Goal: Information Seeking & Learning: Learn about a topic

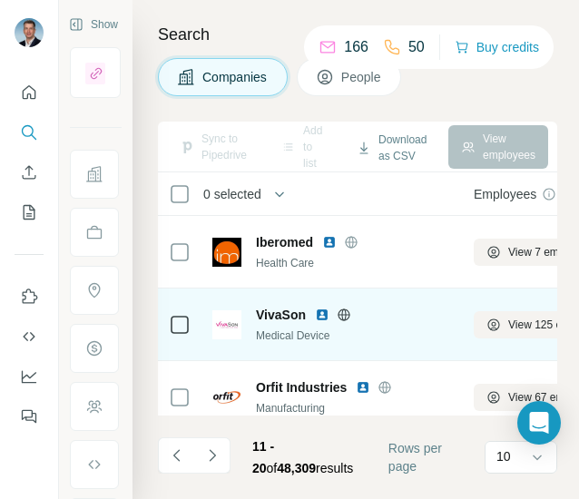
scroll to position [534, 0]
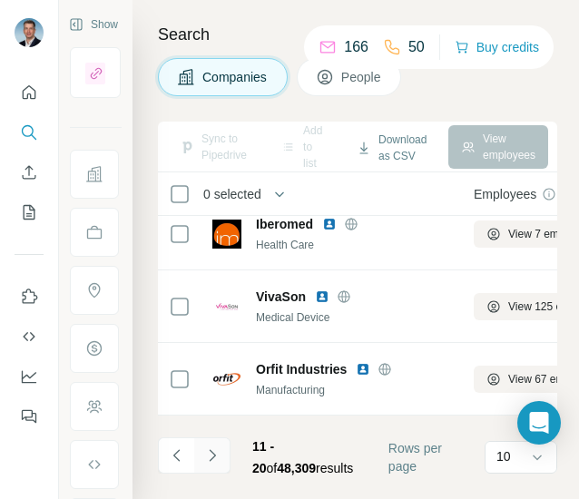
click at [213, 458] on icon "Navigate to next page" at bounding box center [212, 455] width 18 height 18
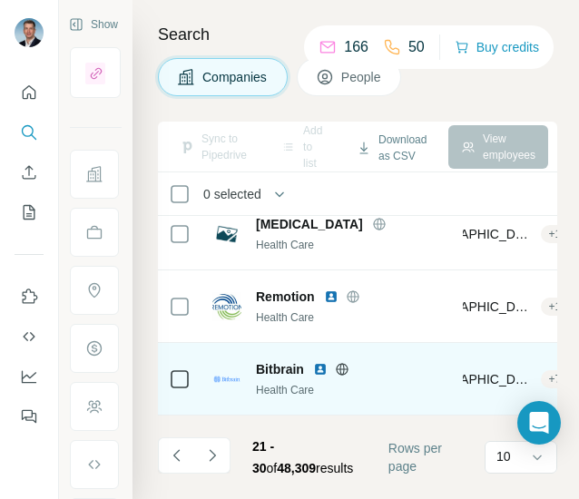
scroll to position [534, 319]
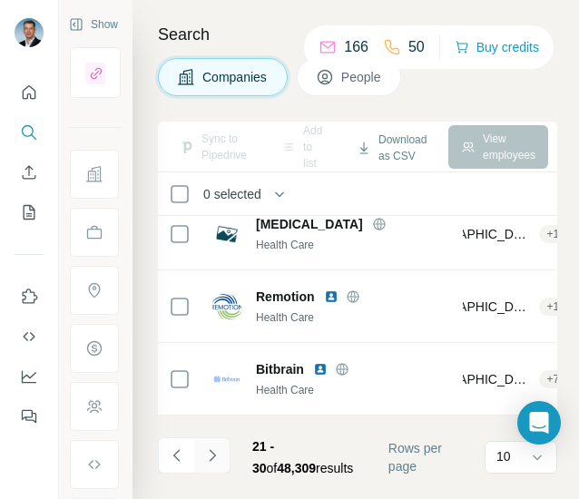
click at [214, 454] on icon "Navigate to next page" at bounding box center [212, 455] width 6 height 12
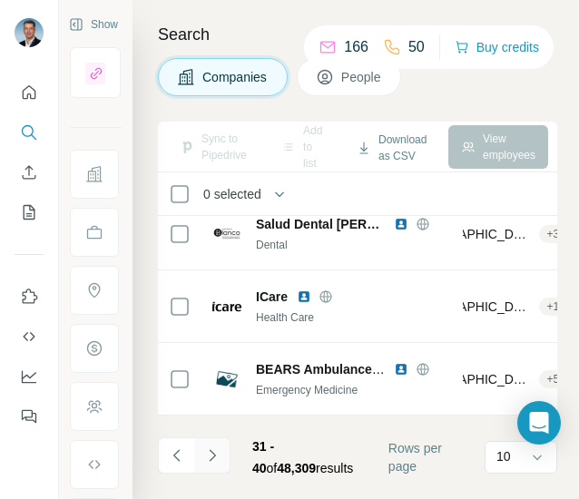
click at [219, 456] on icon "Navigate to next page" at bounding box center [212, 455] width 18 height 18
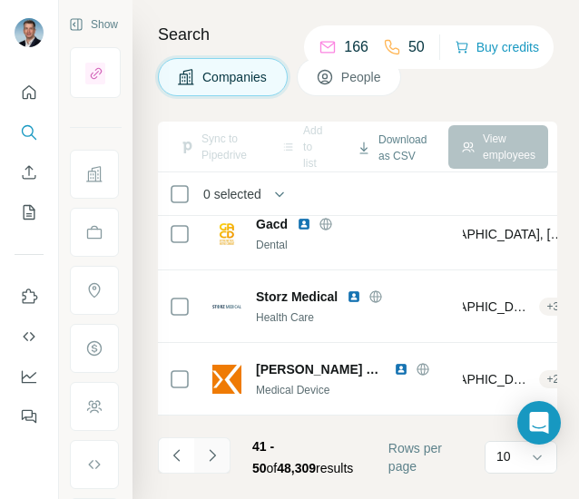
click at [210, 447] on icon "Navigate to next page" at bounding box center [212, 455] width 18 height 18
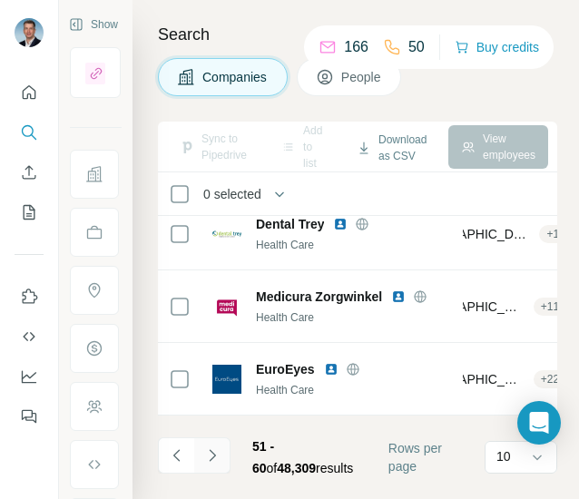
click at [218, 462] on icon "Navigate to next page" at bounding box center [212, 455] width 18 height 18
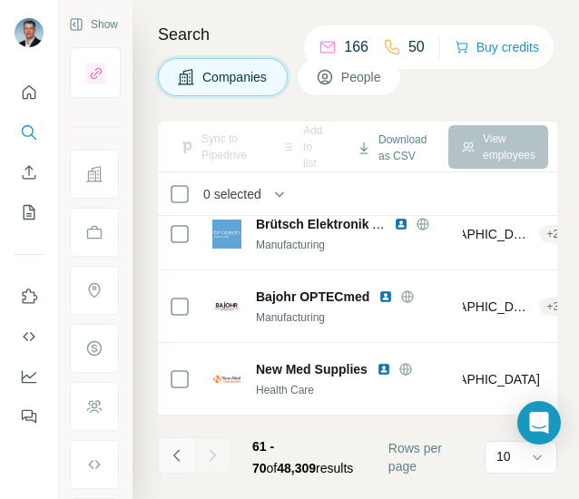
click at [165, 451] on button "Navigate to previous page" at bounding box center [176, 455] width 36 height 36
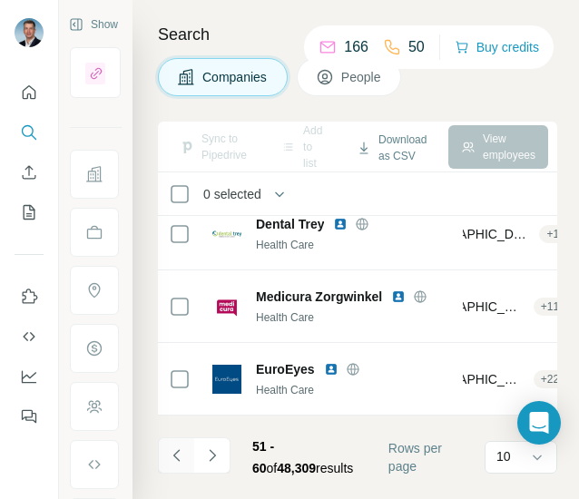
click at [164, 452] on button "Navigate to previous page" at bounding box center [176, 455] width 36 height 36
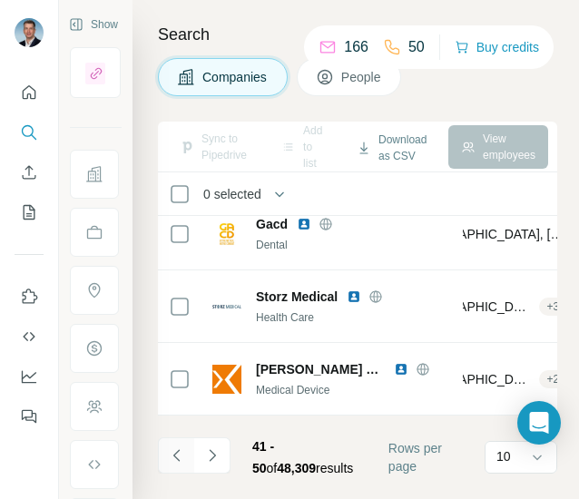
click at [164, 452] on button "Navigate to previous page" at bounding box center [176, 455] width 36 height 36
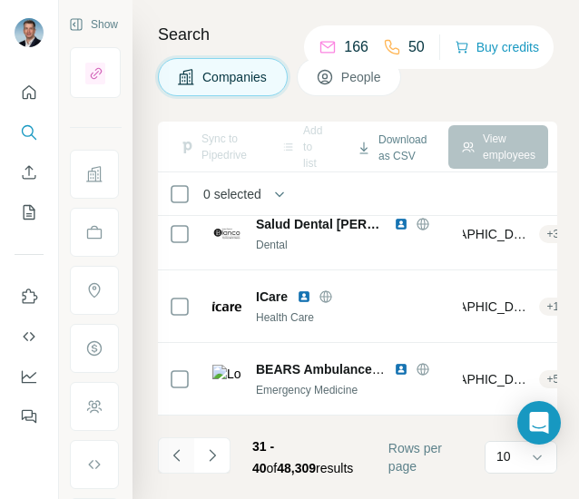
click at [164, 452] on button "Navigate to previous page" at bounding box center [176, 455] width 36 height 36
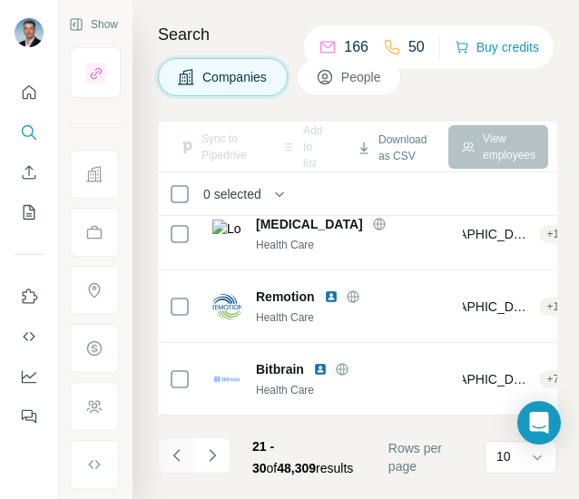
click at [164, 452] on button "Navigate to previous page" at bounding box center [176, 455] width 36 height 36
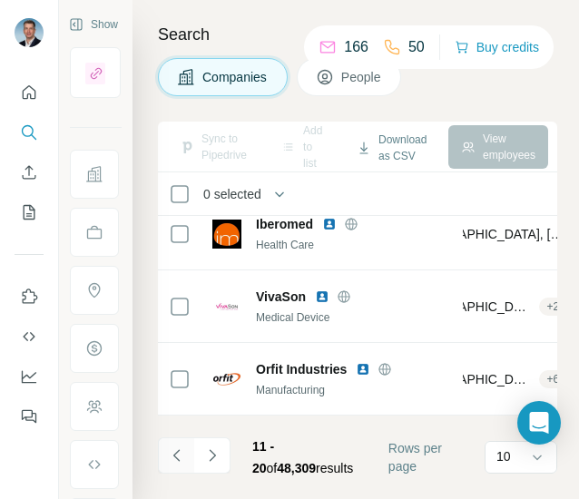
click at [164, 452] on button "Navigate to previous page" at bounding box center [176, 455] width 36 height 36
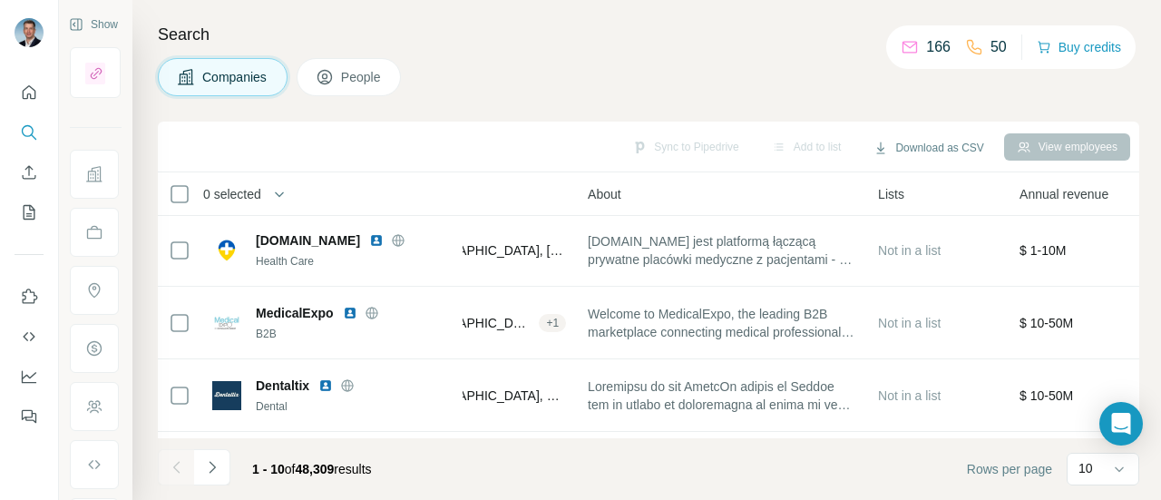
scroll to position [0, 319]
click at [214, 462] on icon "Navigate to next page" at bounding box center [212, 467] width 18 height 18
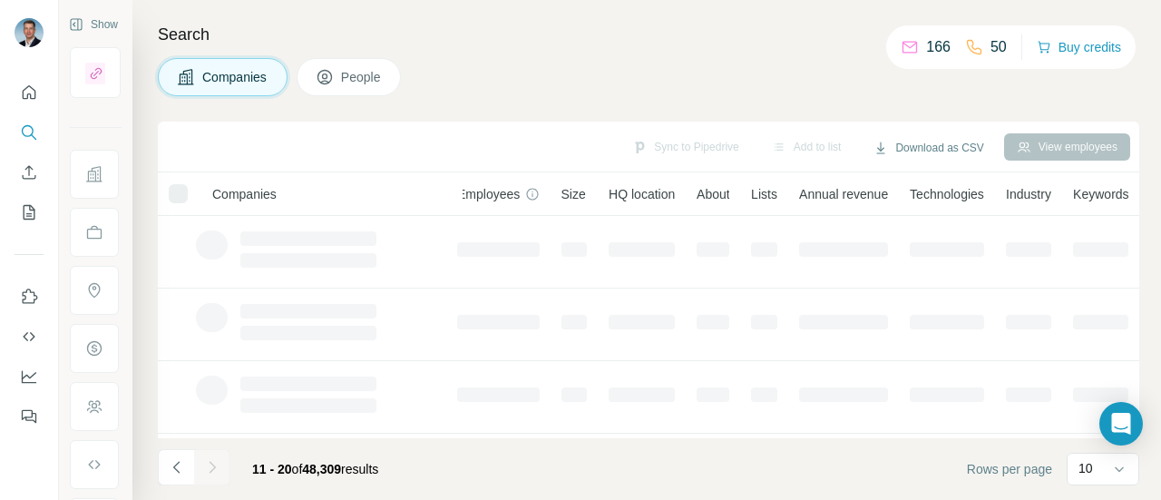
scroll to position [0, 60]
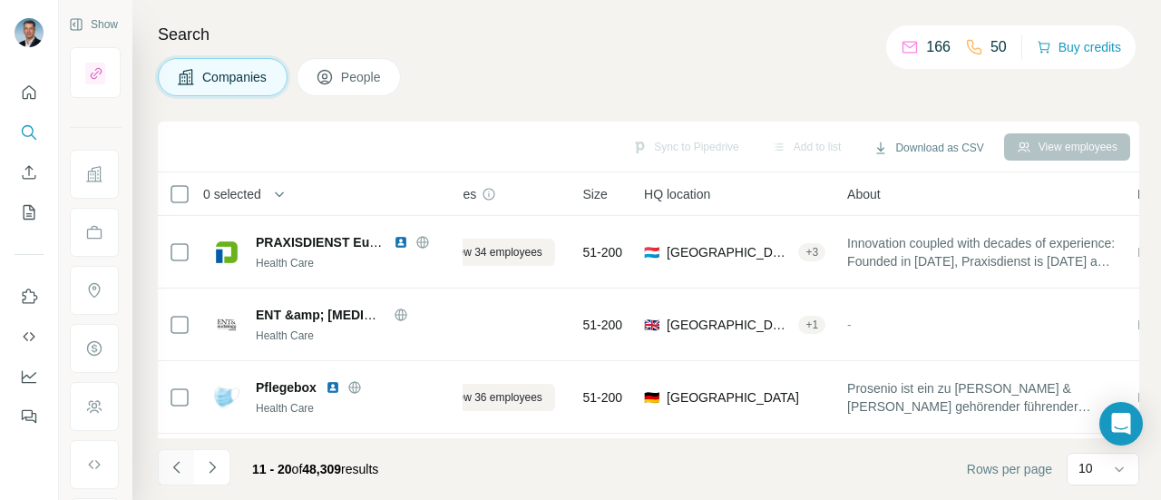
click at [184, 469] on icon "Navigate to previous page" at bounding box center [177, 467] width 18 height 18
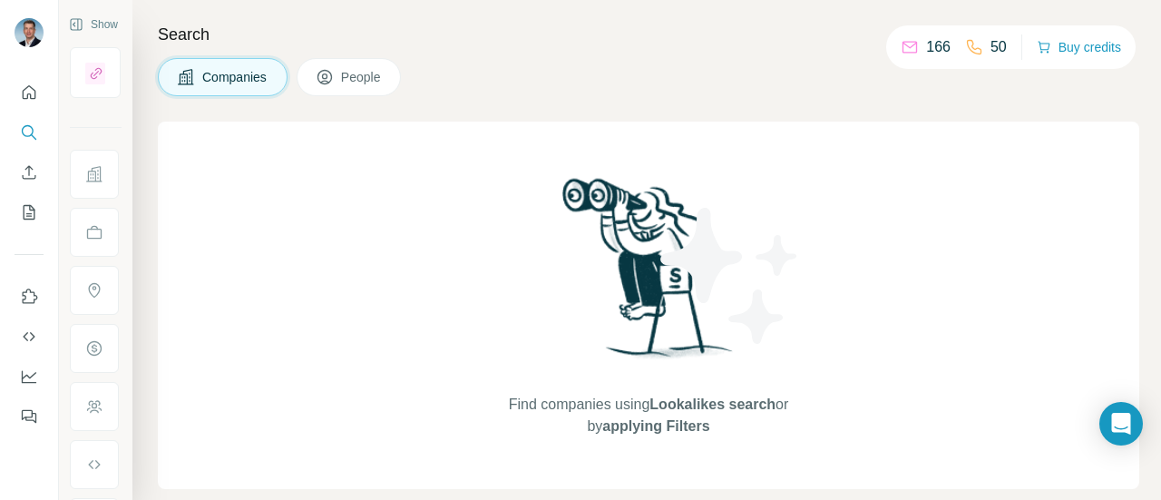
drag, startPoint x: 865, startPoint y: 45, endPoint x: 685, endPoint y: 69, distance: 181.2
click at [685, 69] on div "Companies People" at bounding box center [649, 77] width 982 height 38
